Goal: Information Seeking & Learning: Learn about a topic

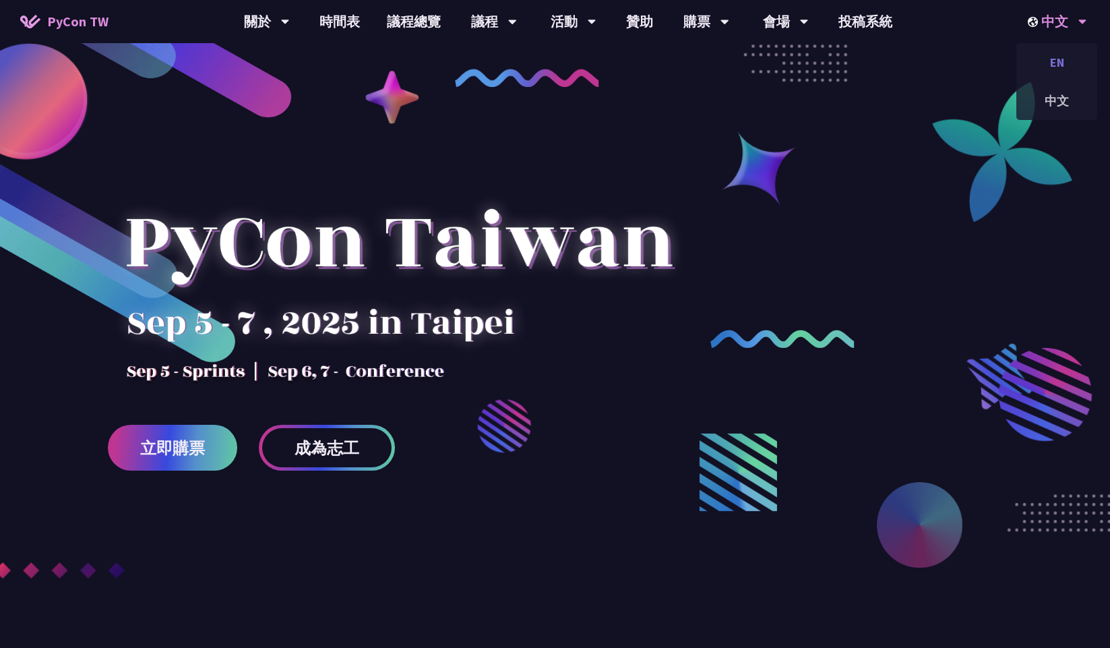
click at [1058, 65] on div "EN" at bounding box center [1056, 63] width 81 height 32
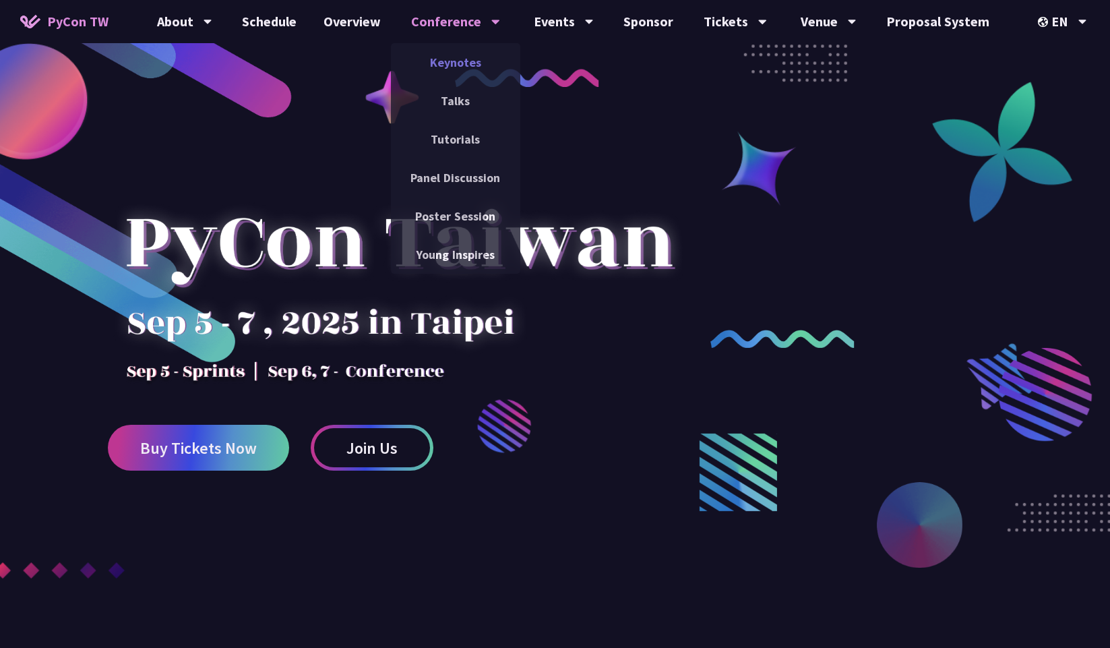
click at [469, 58] on link "Keynotes" at bounding box center [455, 63] width 129 height 32
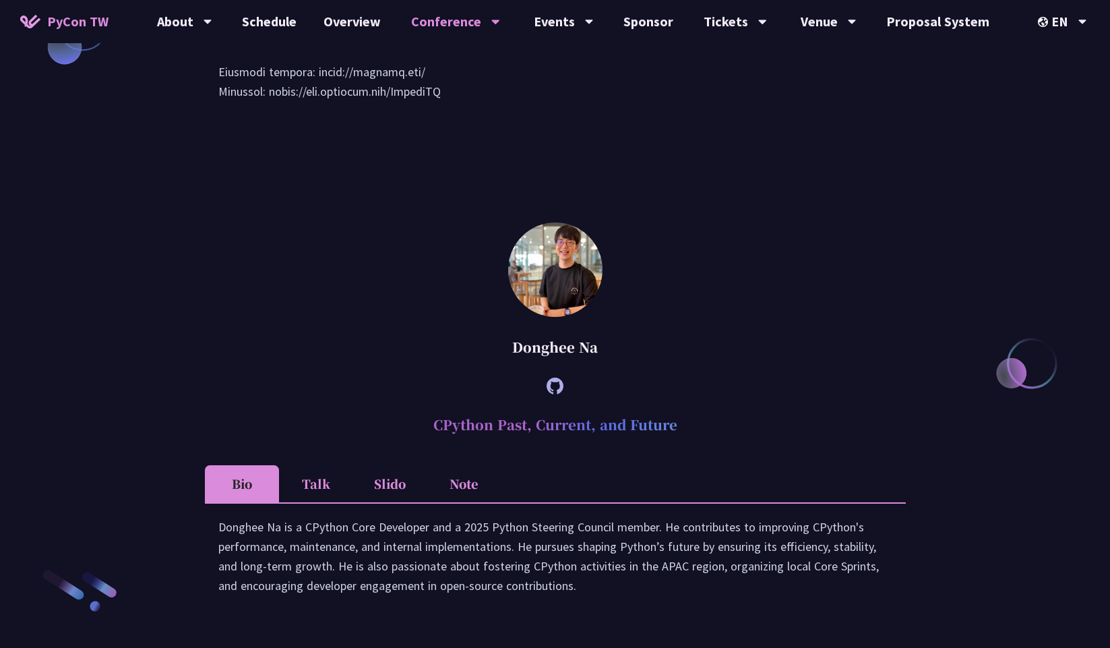
scroll to position [1676, 0]
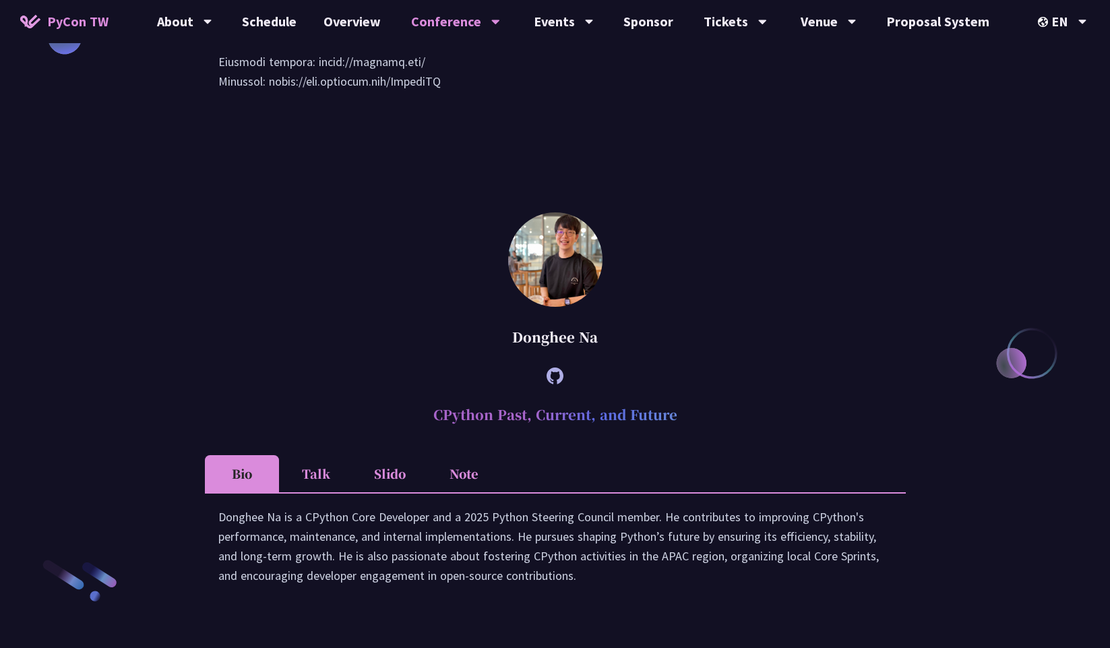
click at [540, 355] on div "Donghee Na" at bounding box center [555, 337] width 701 height 40
drag, startPoint x: 540, startPoint y: 355, endPoint x: 589, endPoint y: 359, distance: 49.4
click at [589, 357] on div "Donghee Na" at bounding box center [555, 337] width 701 height 40
copy div "Donghee Na"
click at [557, 384] on icon at bounding box center [555, 375] width 17 height 17
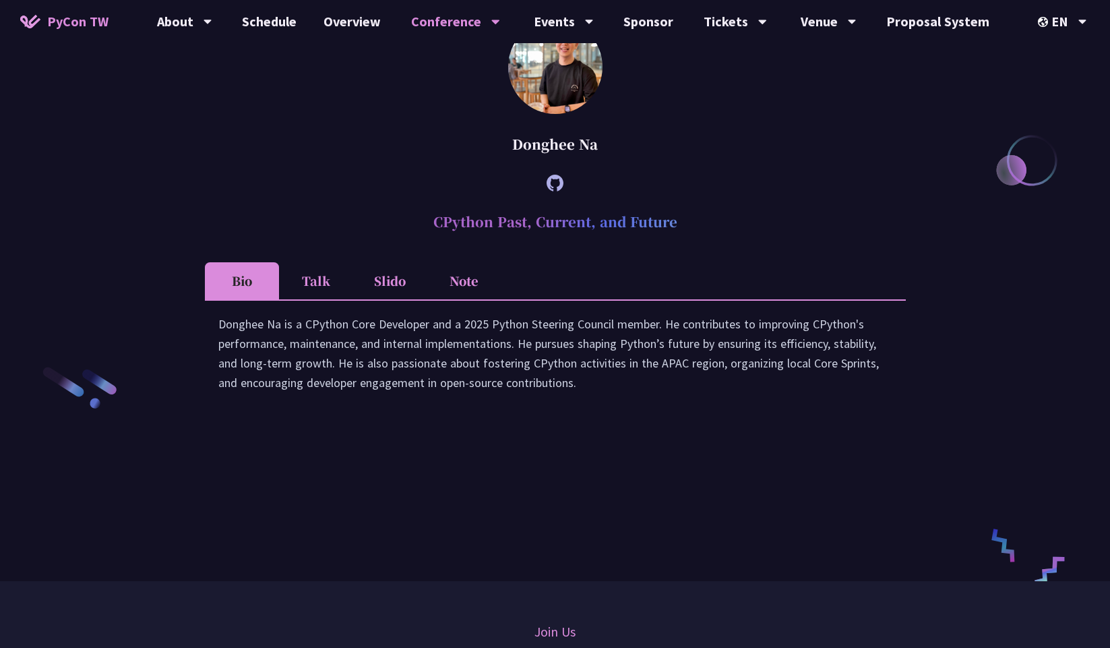
scroll to position [1873, 0]
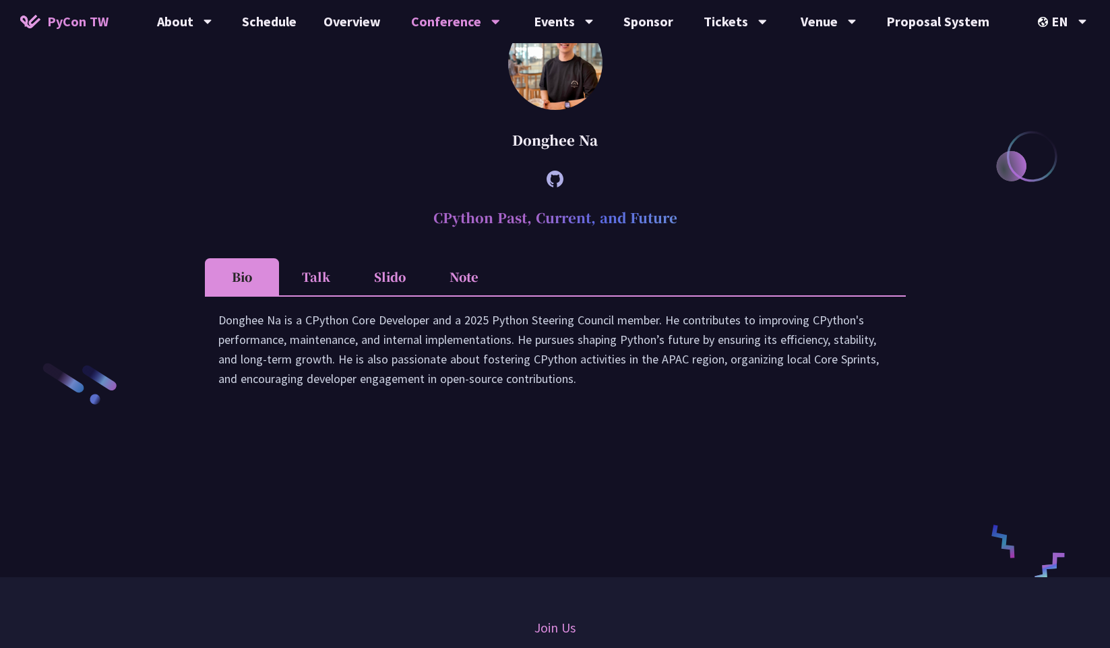
click at [334, 193] on div at bounding box center [555, 178] width 701 height 37
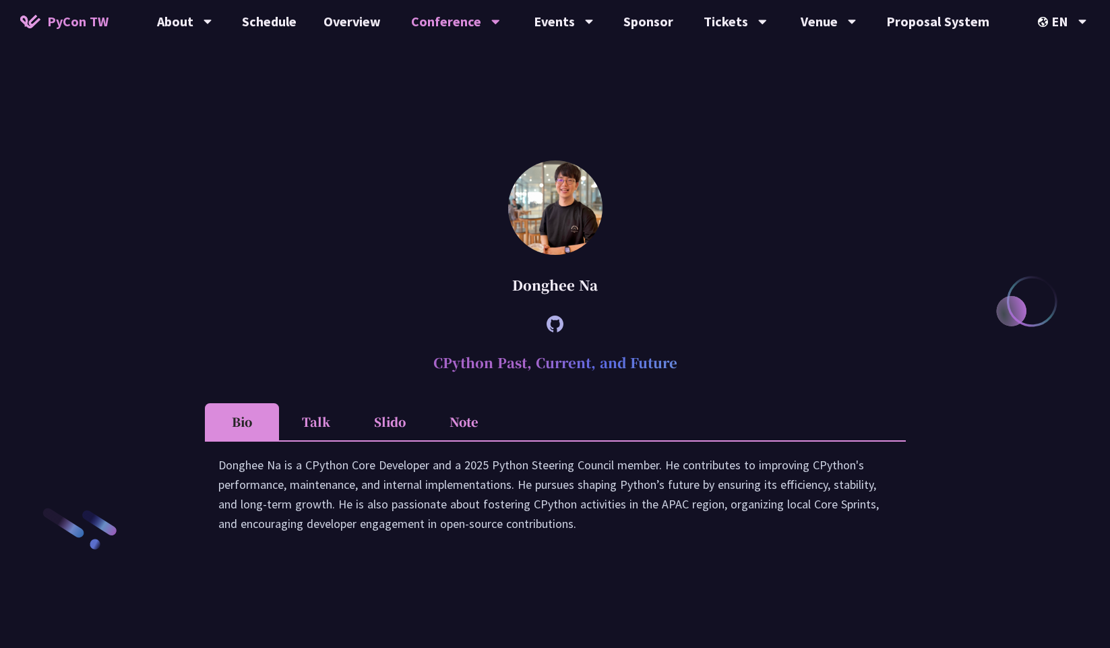
scroll to position [1699, 0]
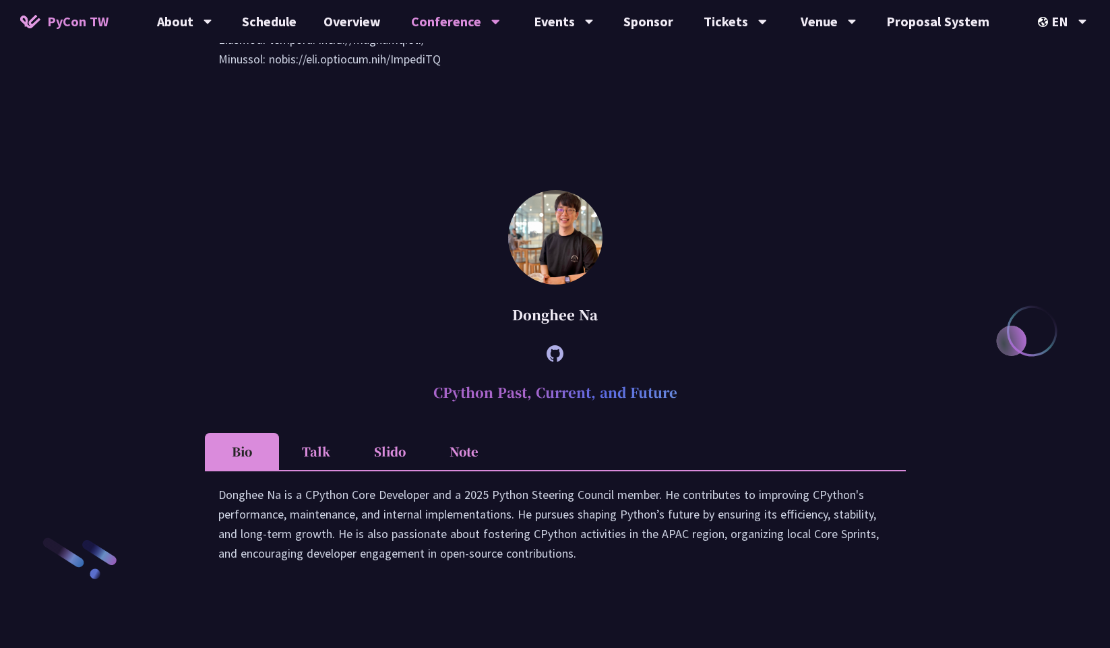
click at [559, 362] on icon at bounding box center [555, 353] width 17 height 17
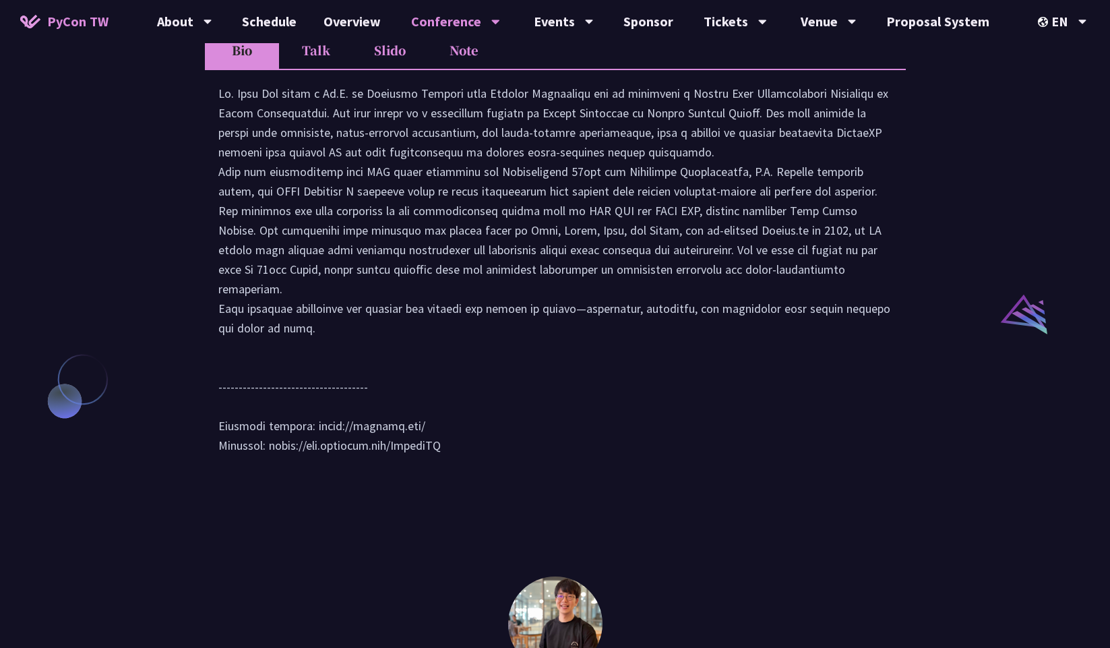
scroll to position [1322, 0]
